Goal: Register for event/course

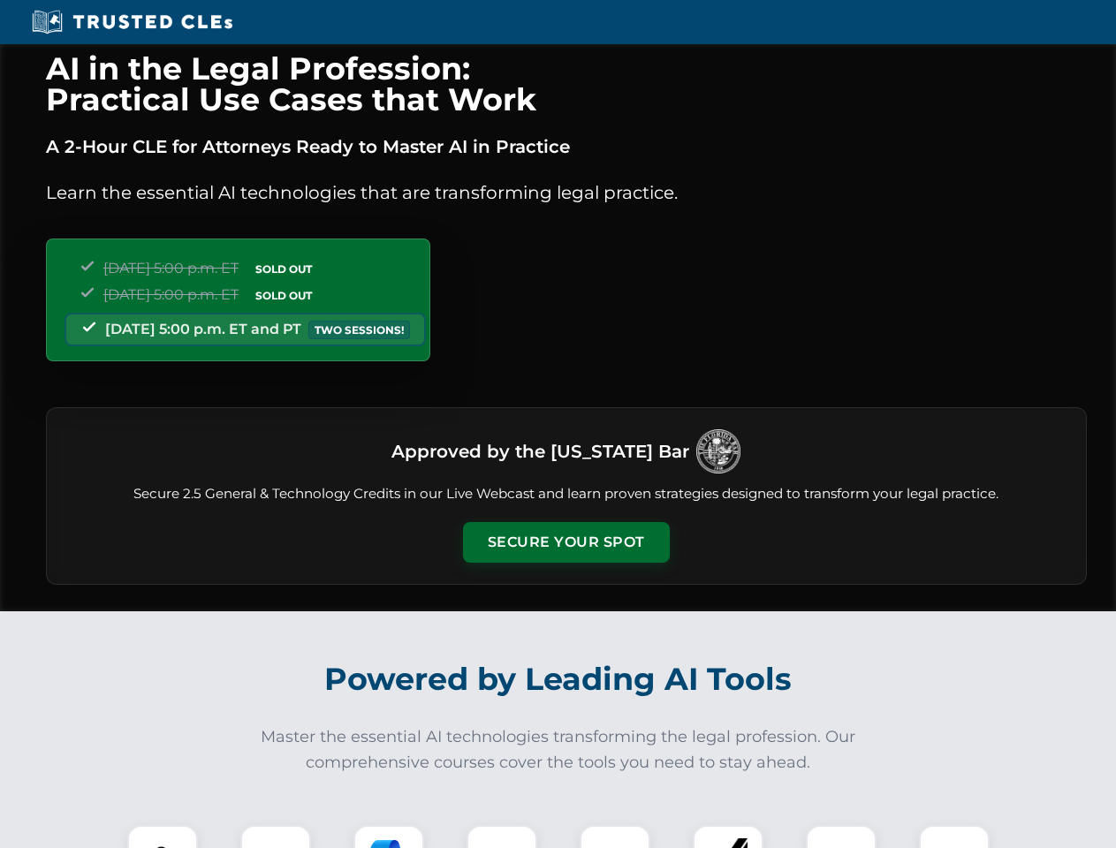
click at [565, 542] on button "Secure Your Spot" at bounding box center [566, 542] width 207 height 41
click at [163, 837] on img at bounding box center [162, 860] width 51 height 51
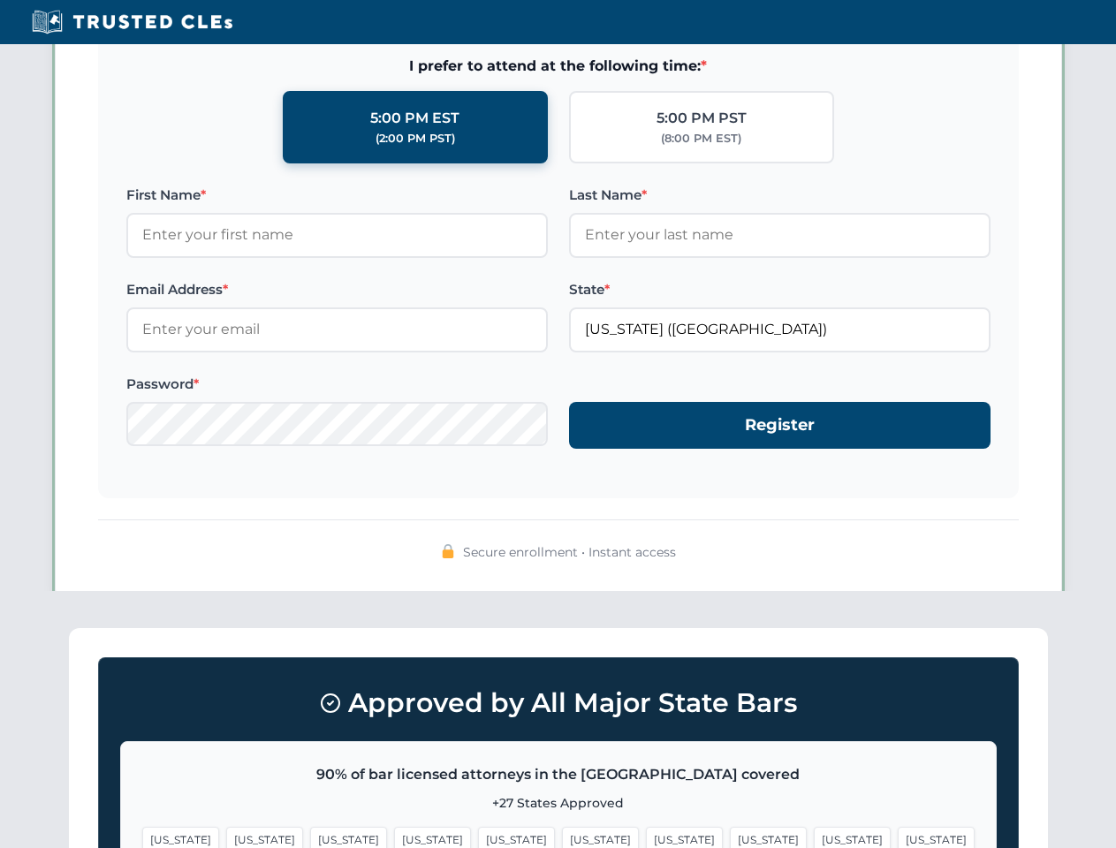
click at [646, 837] on span "[US_STATE]" at bounding box center [684, 840] width 77 height 26
click at [814, 837] on span "[US_STATE]" at bounding box center [852, 840] width 77 height 26
